Goal: Task Accomplishment & Management: Use online tool/utility

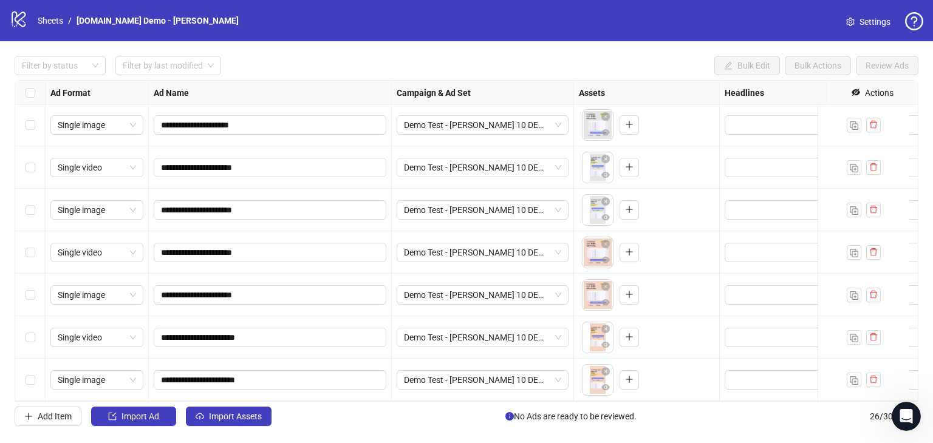
scroll to position [817, 338]
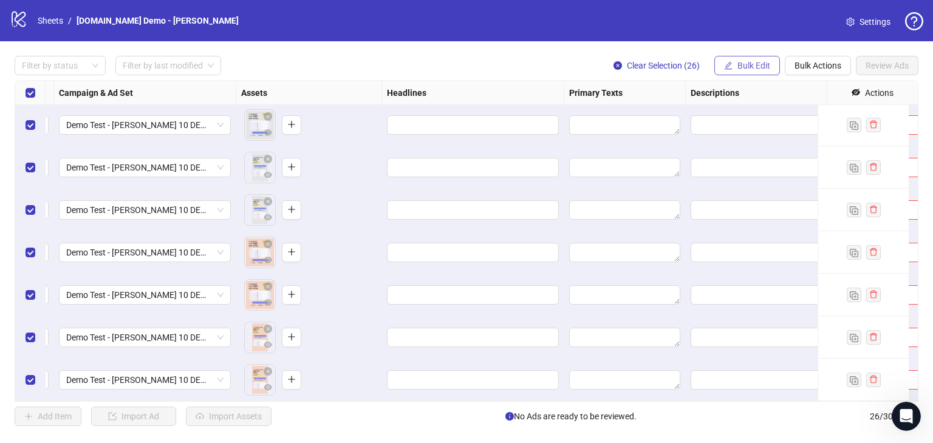
click at [743, 66] on span "Bulk Edit" at bounding box center [753, 66] width 33 height 10
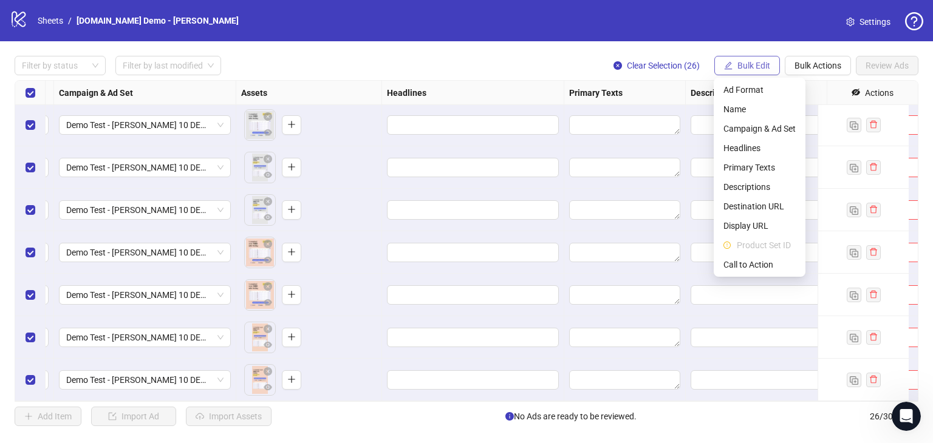
click at [743, 66] on span "Bulk Edit" at bounding box center [753, 66] width 33 height 10
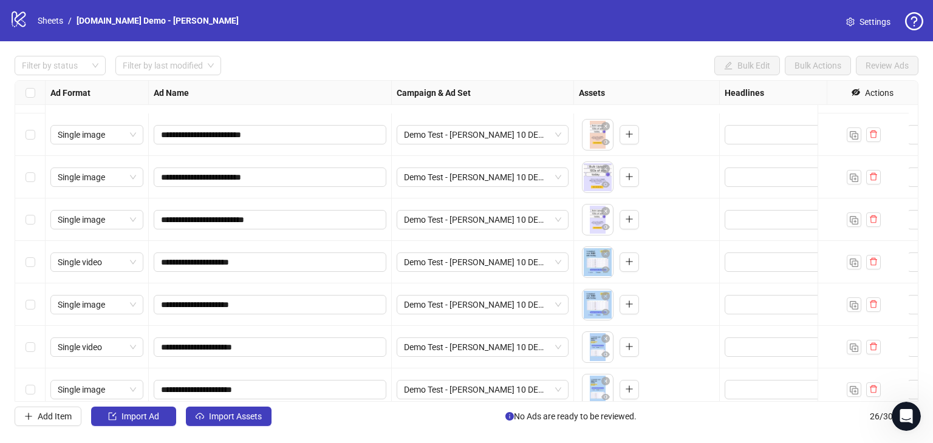
scroll to position [364, 0]
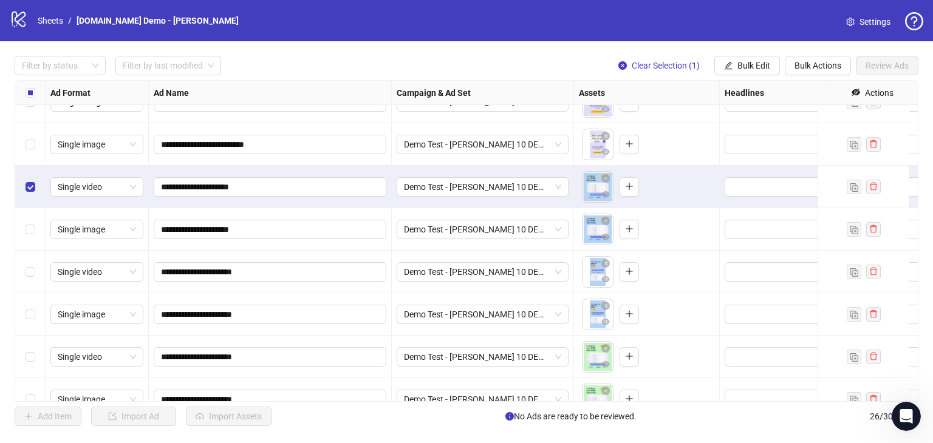
click at [23, 270] on div "Select row 13" at bounding box center [30, 272] width 30 height 43
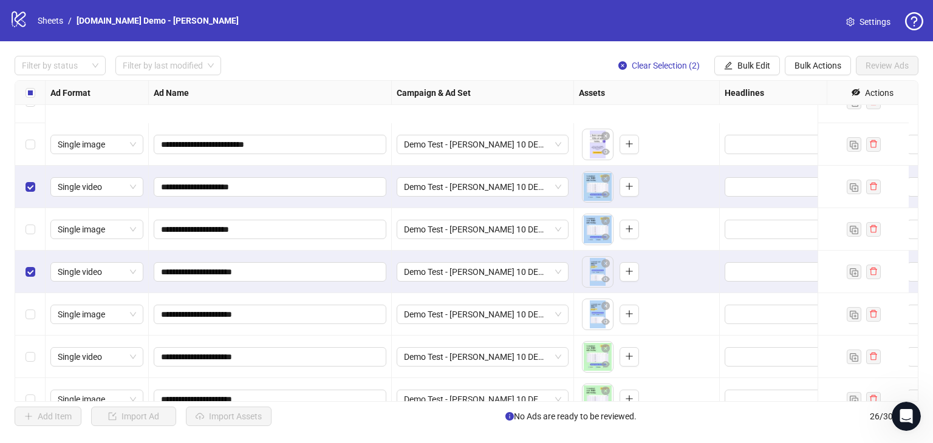
scroll to position [486, 0]
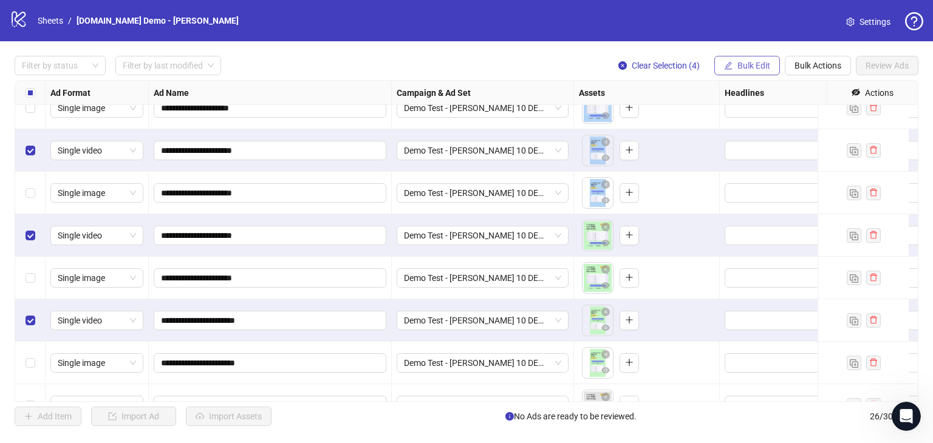
click at [755, 64] on span "Bulk Edit" at bounding box center [753, 66] width 33 height 10
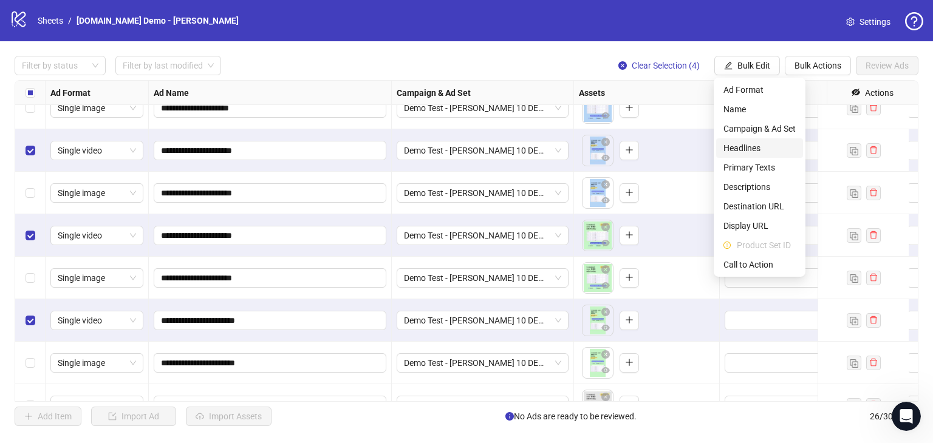
click at [746, 144] on span "Headlines" at bounding box center [759, 148] width 72 height 13
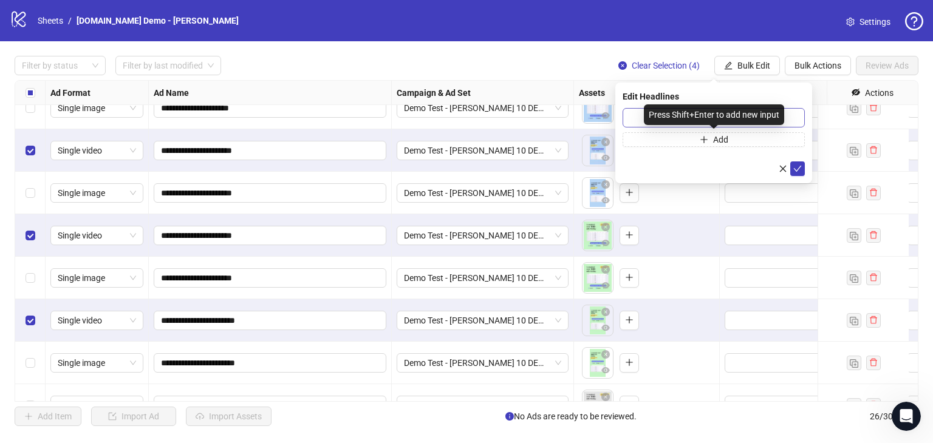
click at [663, 117] on div "Press Shift+Enter to add new input" at bounding box center [714, 114] width 140 height 21
click at [644, 115] on div "Press Shift+Enter to add new input" at bounding box center [714, 114] width 140 height 21
click at [636, 111] on input "text" at bounding box center [713, 117] width 182 height 19
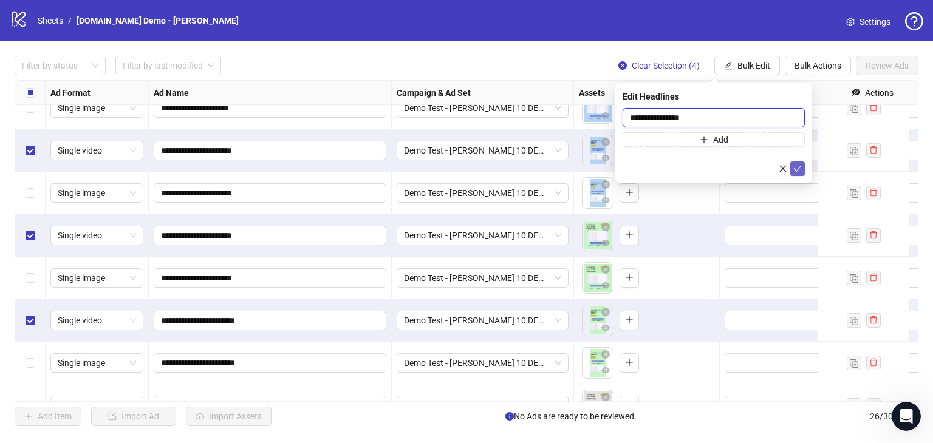
type input "**********"
click at [801, 172] on icon "check" at bounding box center [797, 169] width 9 height 9
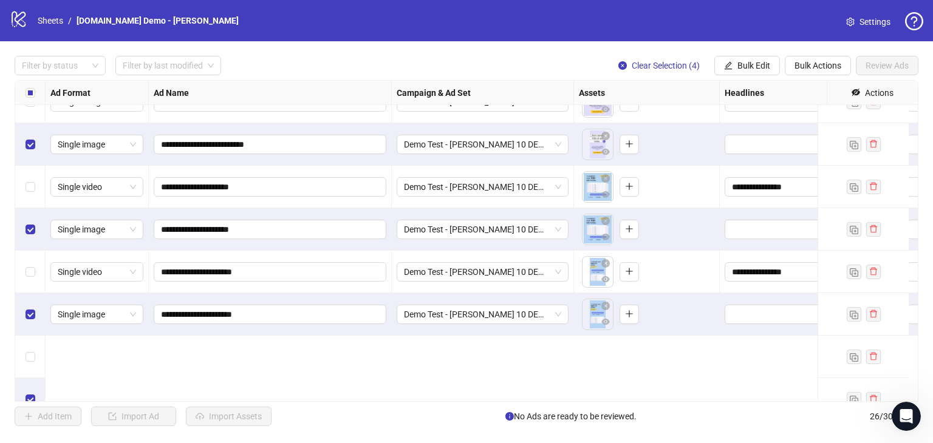
scroll to position [243, 0]
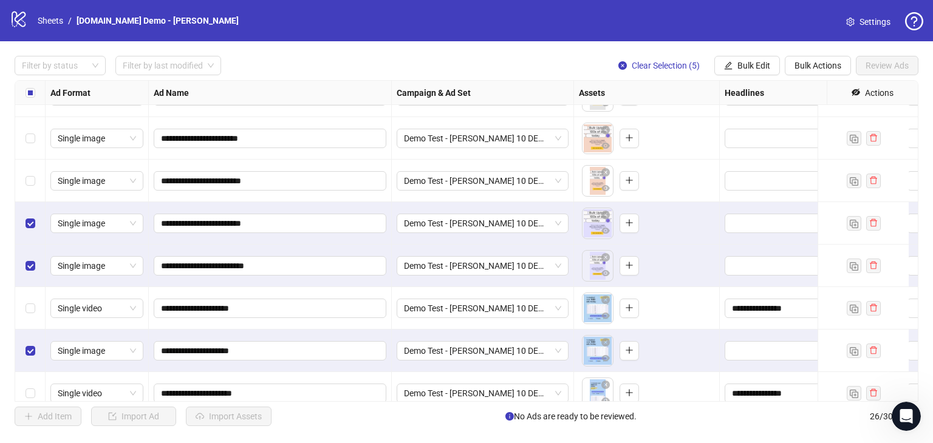
drag, startPoint x: 32, startPoint y: 169, endPoint x: 29, endPoint y: 143, distance: 26.8
click at [32, 169] on div "Select row 8" at bounding box center [30, 181] width 30 height 43
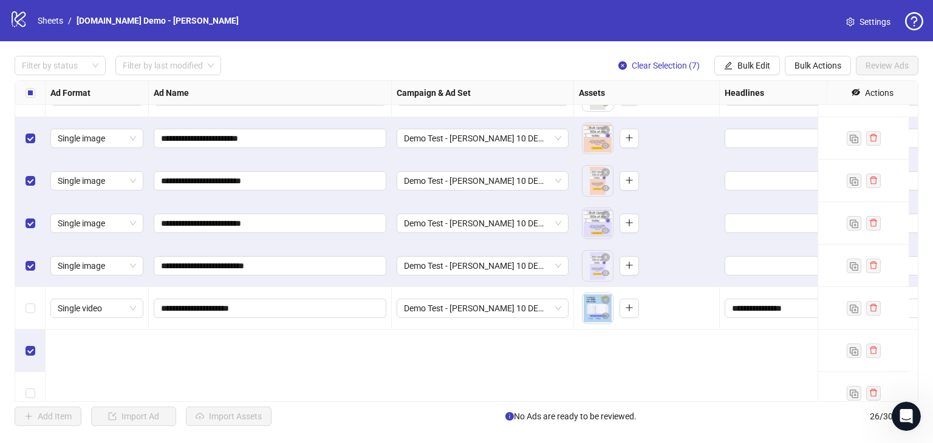
scroll to position [0, 0]
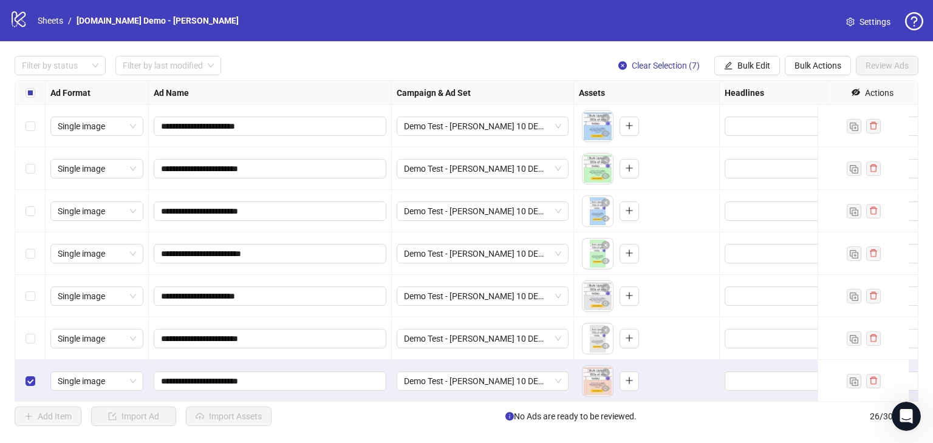
click at [24, 346] on div "Select row 6" at bounding box center [30, 339] width 30 height 43
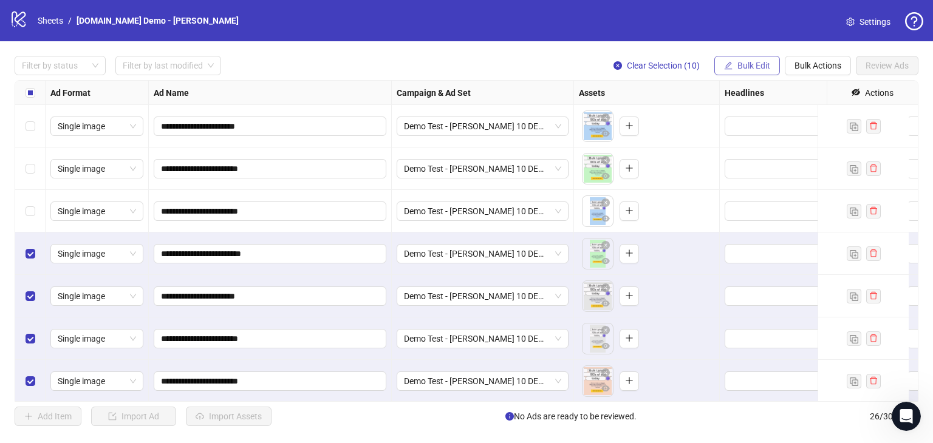
click at [747, 71] on button "Bulk Edit" at bounding box center [747, 65] width 66 height 19
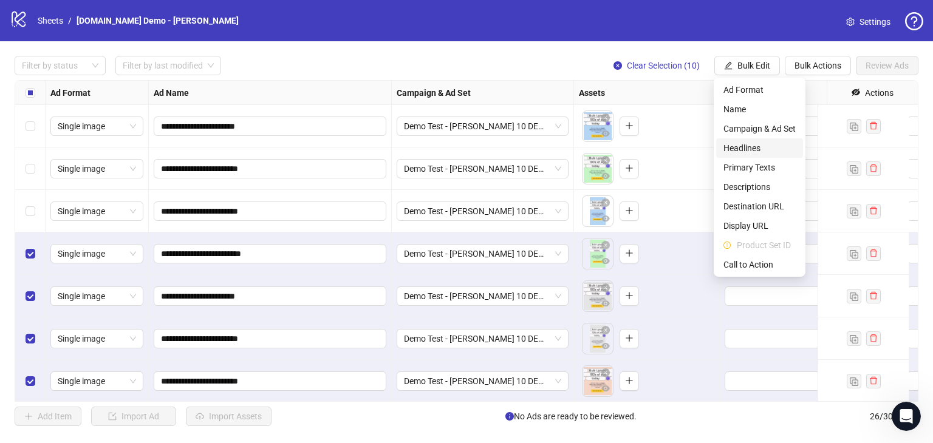
click at [731, 145] on span "Headlines" at bounding box center [759, 148] width 72 height 13
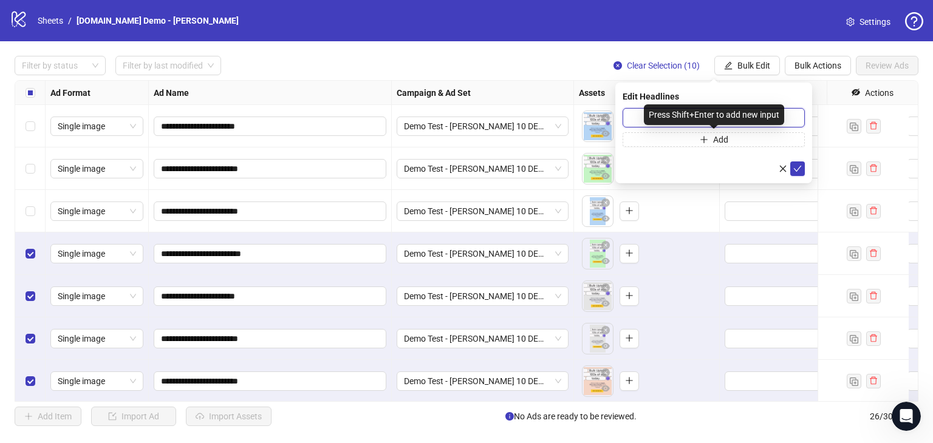
click at [641, 109] on input "text" at bounding box center [713, 117] width 182 height 19
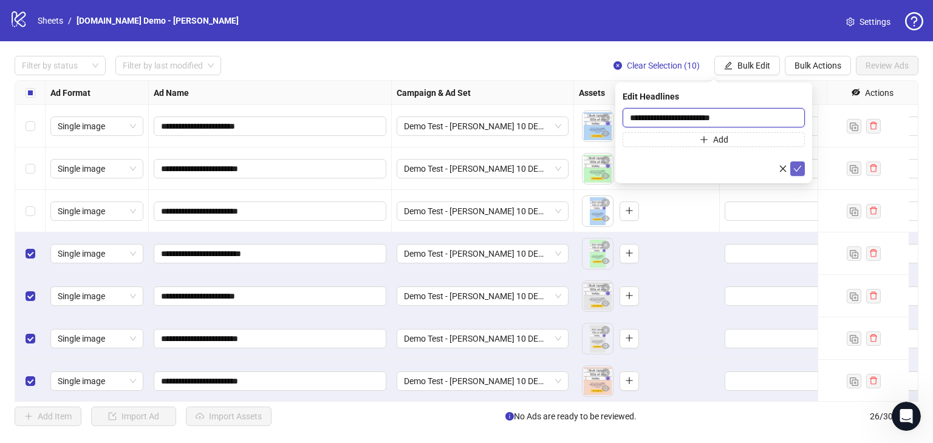
type input "**********"
click at [800, 171] on icon "check" at bounding box center [797, 169] width 9 height 9
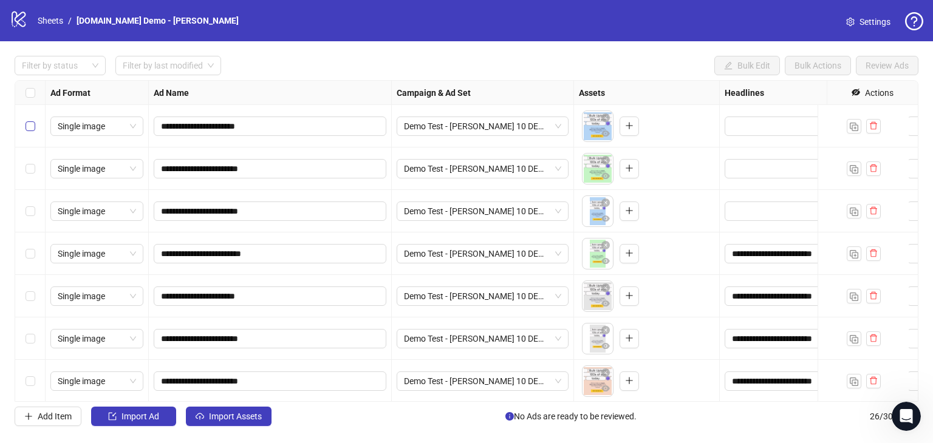
click at [30, 132] on label "Select row 1" at bounding box center [31, 126] width 10 height 13
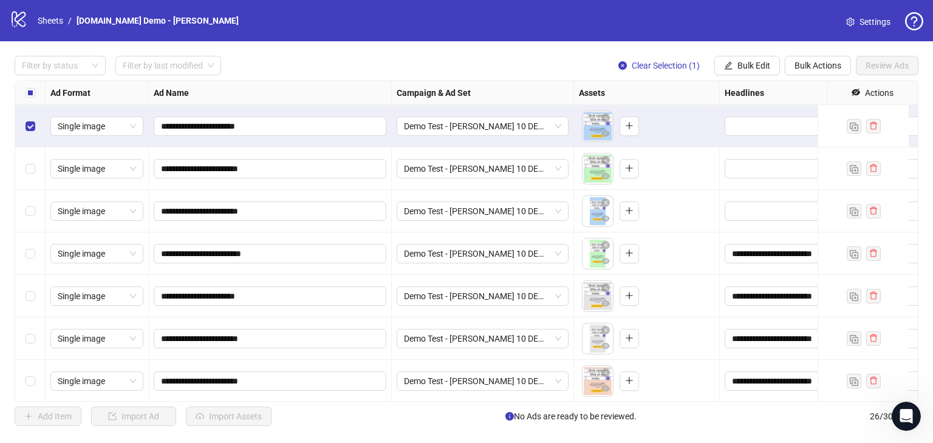
click at [28, 160] on div "Select row 2" at bounding box center [30, 169] width 30 height 43
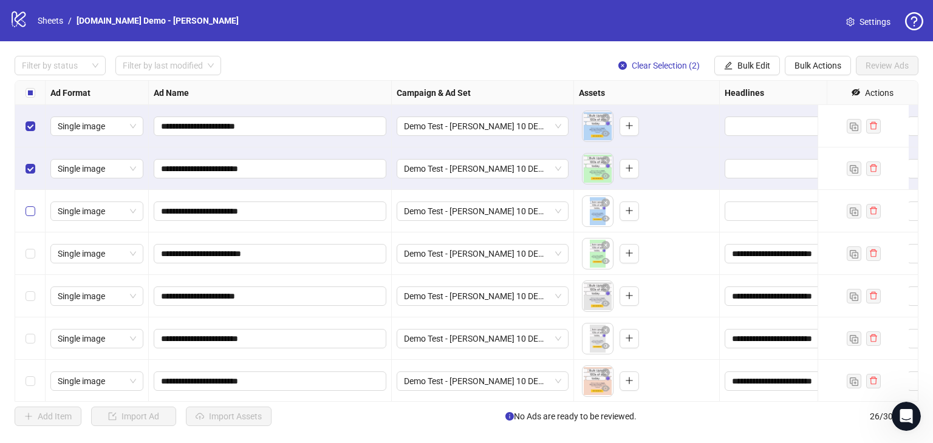
click at [27, 217] on label "Select row 3" at bounding box center [31, 211] width 10 height 13
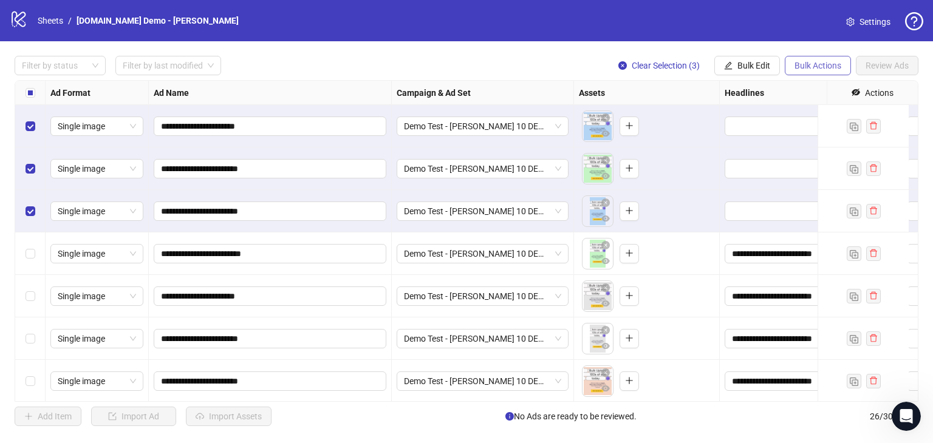
click at [810, 71] on button "Bulk Actions" at bounding box center [818, 65] width 66 height 19
click at [795, 92] on span "Delete" at bounding box center [835, 89] width 83 height 13
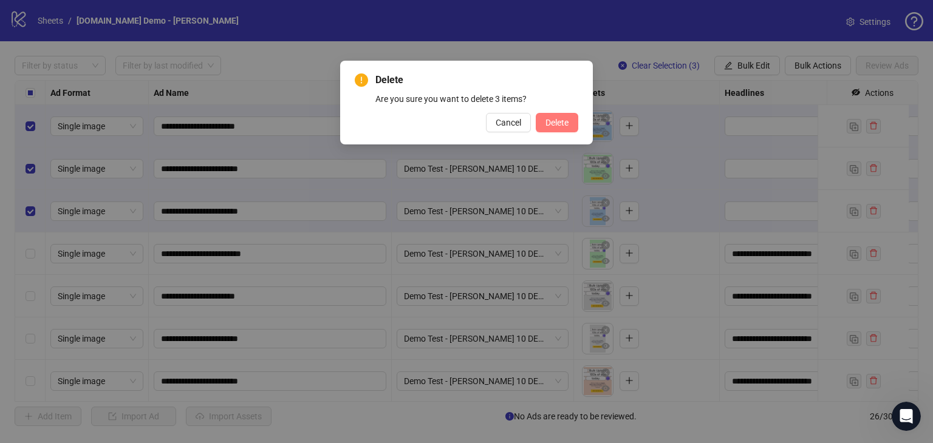
click at [554, 124] on span "Delete" at bounding box center [556, 123] width 23 height 10
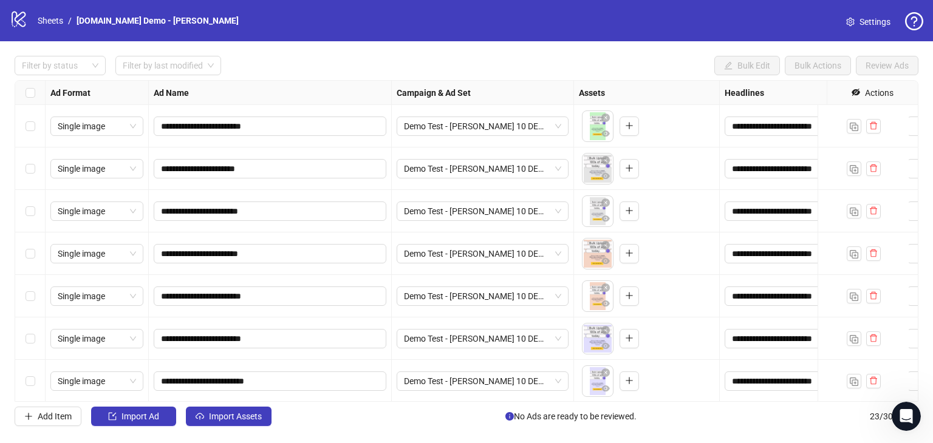
click at [49, 13] on div "logo/logo-mobile Sheets / [DOMAIN_NAME] Demo - [PERSON_NAME]" at bounding box center [127, 21] width 234 height 22
click at [53, 21] on link "Sheets" at bounding box center [50, 20] width 30 height 13
